Goal: Information Seeking & Learning: Learn about a topic

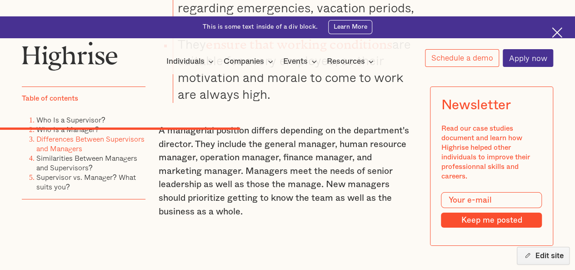
scroll to position [3440, 0]
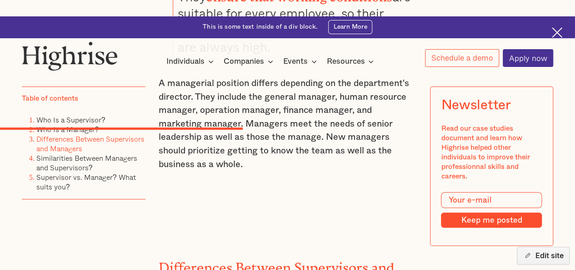
click at [210, 256] on h2 "Differences Between Supervisors and Managers" at bounding box center [288, 271] width 258 height 30
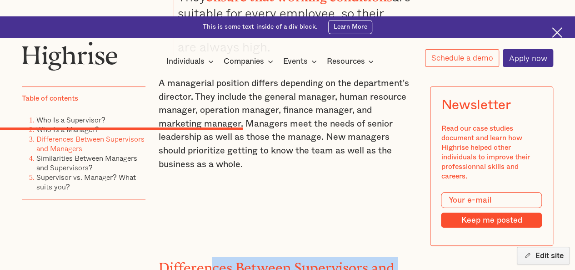
drag, startPoint x: 220, startPoint y: 137, endPoint x: 224, endPoint y: 140, distance: 4.8
click at [224, 256] on h2 "Differences Between Supervisors and Managers" at bounding box center [288, 271] width 258 height 30
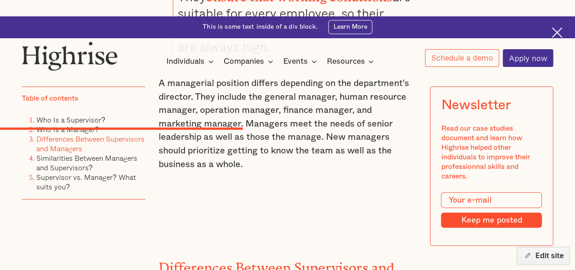
click at [198, 256] on h2 "Differences Between Supervisors and Managers" at bounding box center [288, 271] width 258 height 30
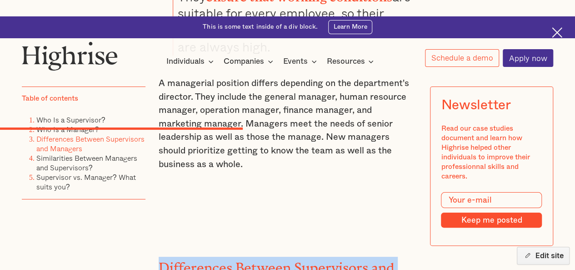
drag, startPoint x: 198, startPoint y: 128, endPoint x: 222, endPoint y: 141, distance: 27.2
click at [222, 256] on h2 "Differences Between Supervisors and Managers" at bounding box center [288, 271] width 258 height 30
copy h2 "Differences Between Supervisors and Managers"
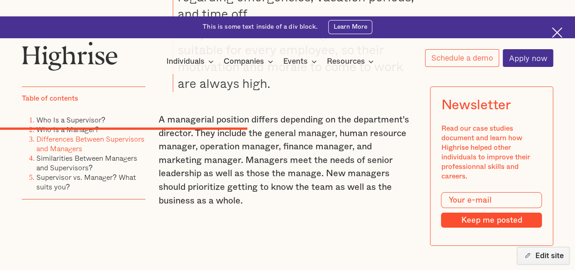
scroll to position [3335, 0]
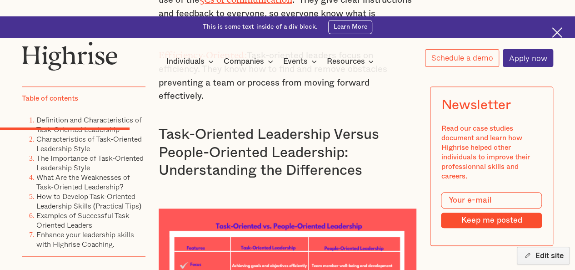
scroll to position [1908, 0]
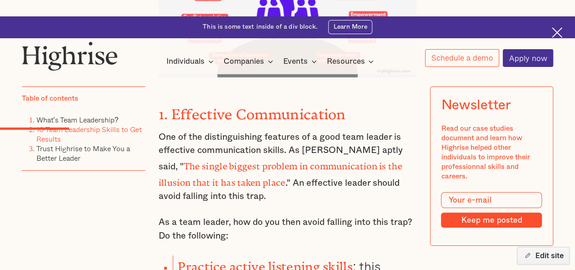
scroll to position [1520, 0]
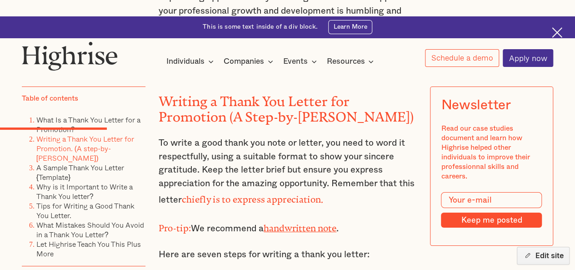
scroll to position [1487, 0]
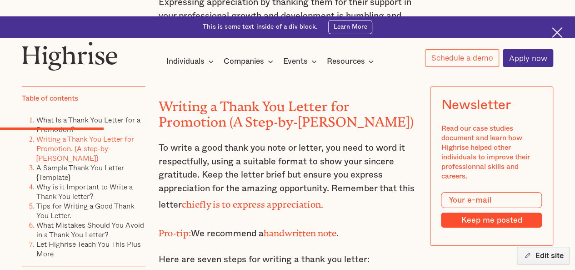
click at [275, 253] on p "Here are seven steps for writing a thank you letter:" at bounding box center [288, 260] width 258 height 14
drag, startPoint x: 275, startPoint y: 205, endPoint x: 352, endPoint y: 199, distance: 77.1
click at [352, 253] on p "Here are seven steps for writing a thank you letter:" at bounding box center [288, 260] width 258 height 14
copy p "writing a thank you letter"
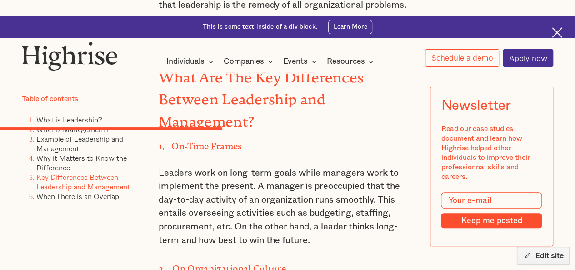
scroll to position [1803, 0]
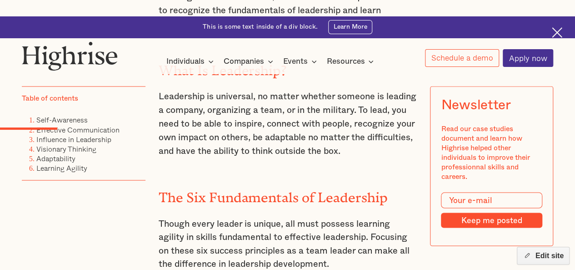
scroll to position [737, 0]
click at [232, 185] on h2 "The Six Fundamentals of Leadership" at bounding box center [288, 192] width 258 height 15
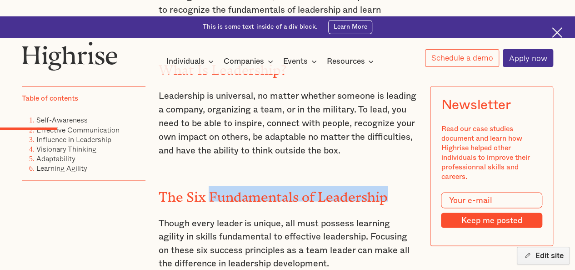
drag, startPoint x: 232, startPoint y: 142, endPoint x: 343, endPoint y: 139, distance: 110.5
click at [343, 185] on h2 "The Six Fundamentals of Leadership" at bounding box center [288, 192] width 258 height 15
copy h2 "Fundamentals of Leadership"
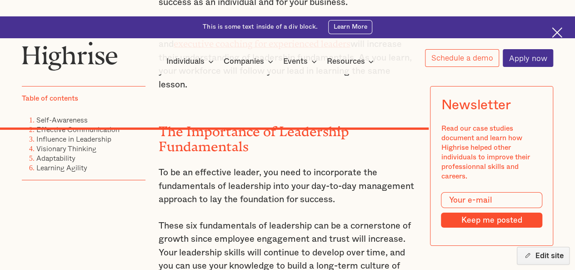
scroll to position [3286, 0]
